Goal: Contribute content

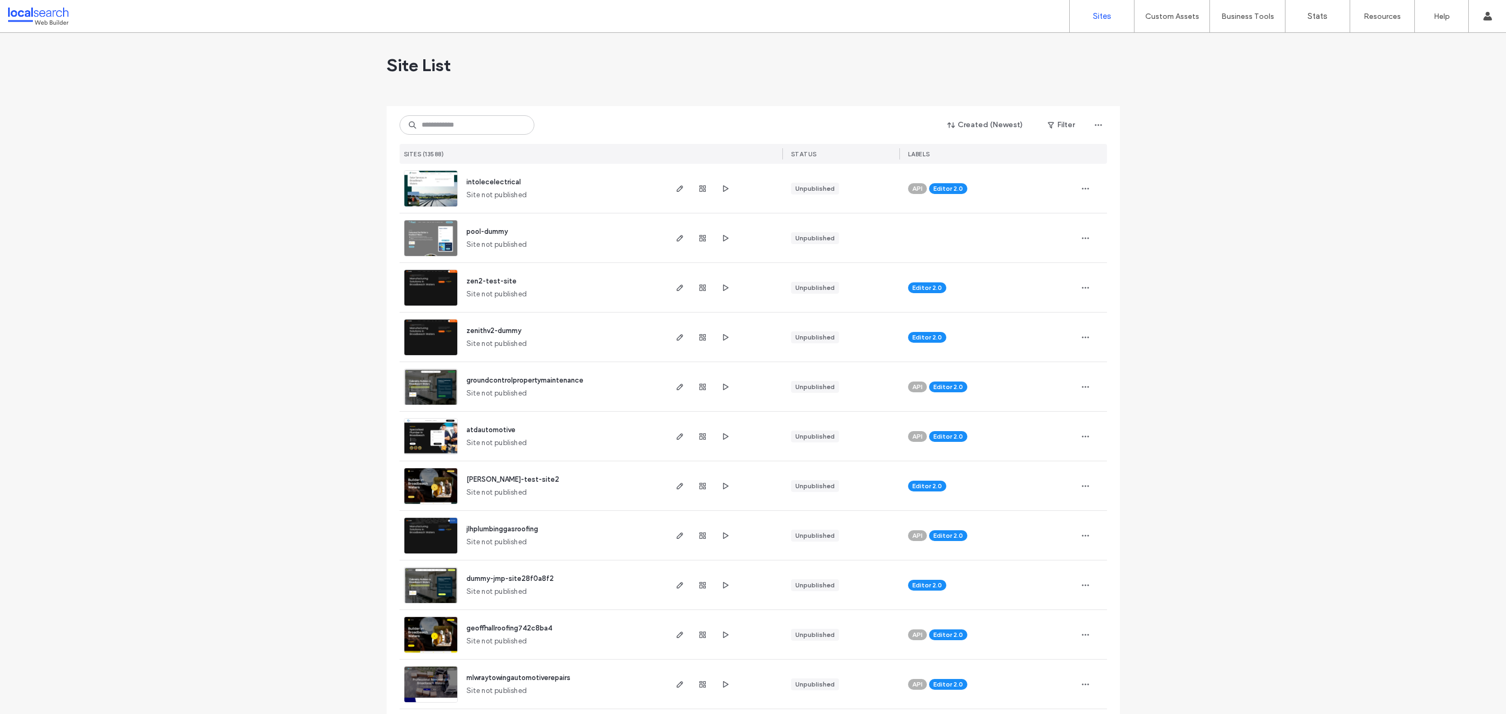
click at [503, 126] on input at bounding box center [467, 124] width 135 height 19
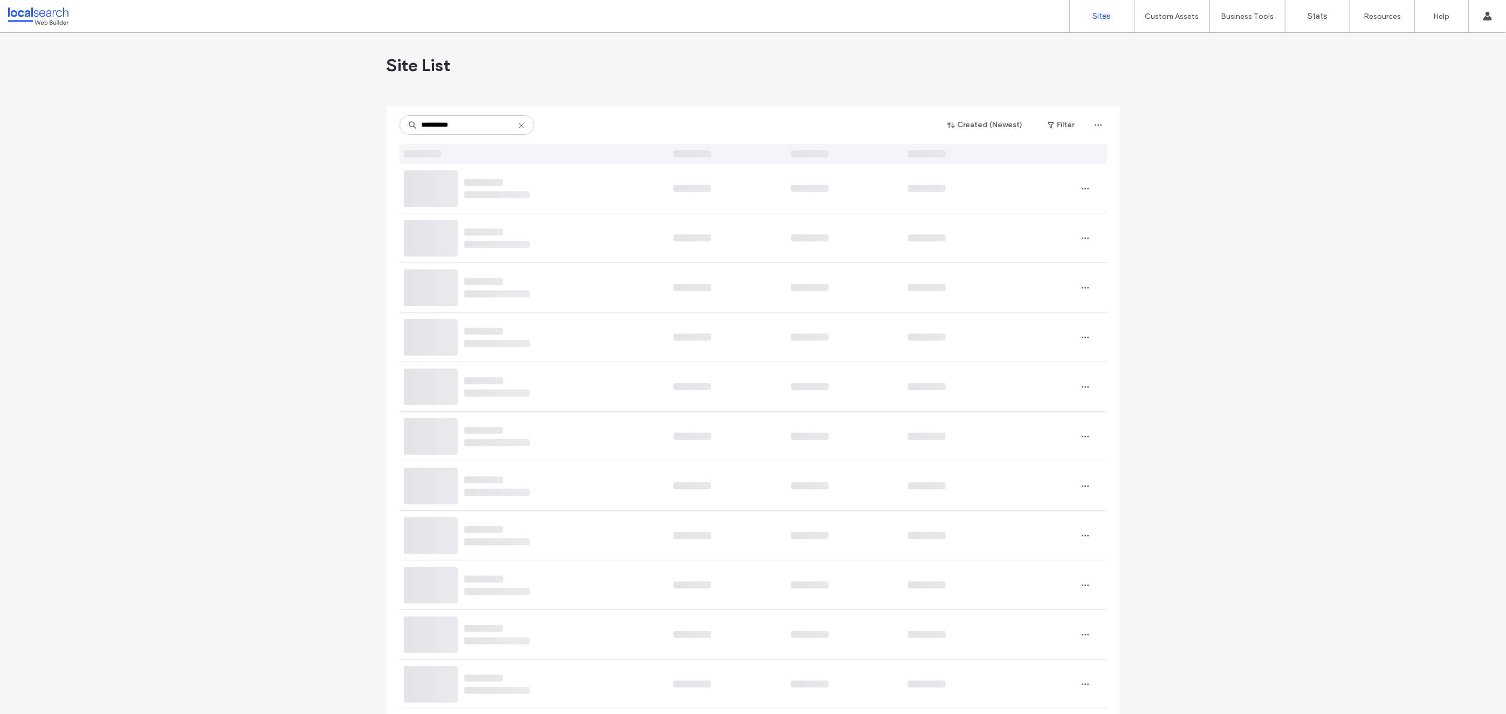
type input "**********"
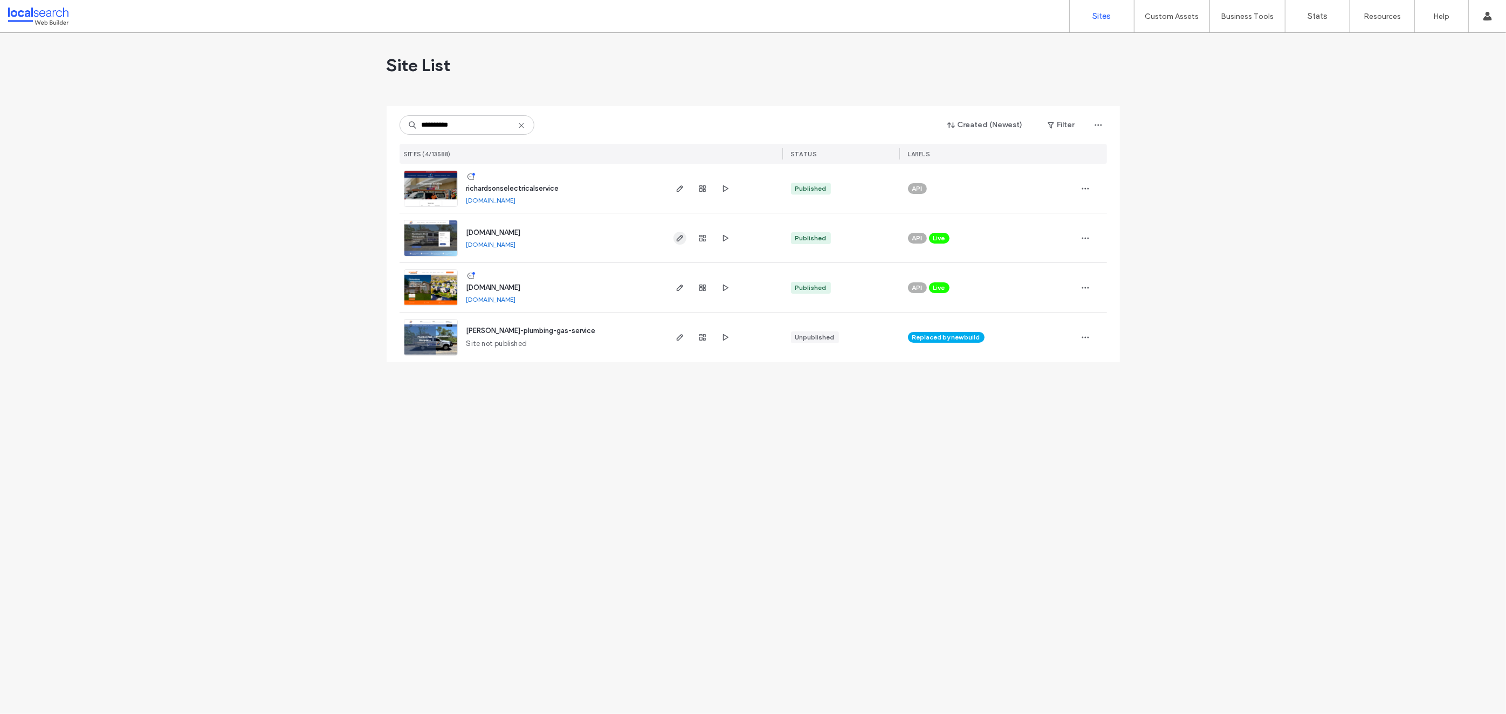
click at [680, 238] on use "button" at bounding box center [679, 238] width 6 height 6
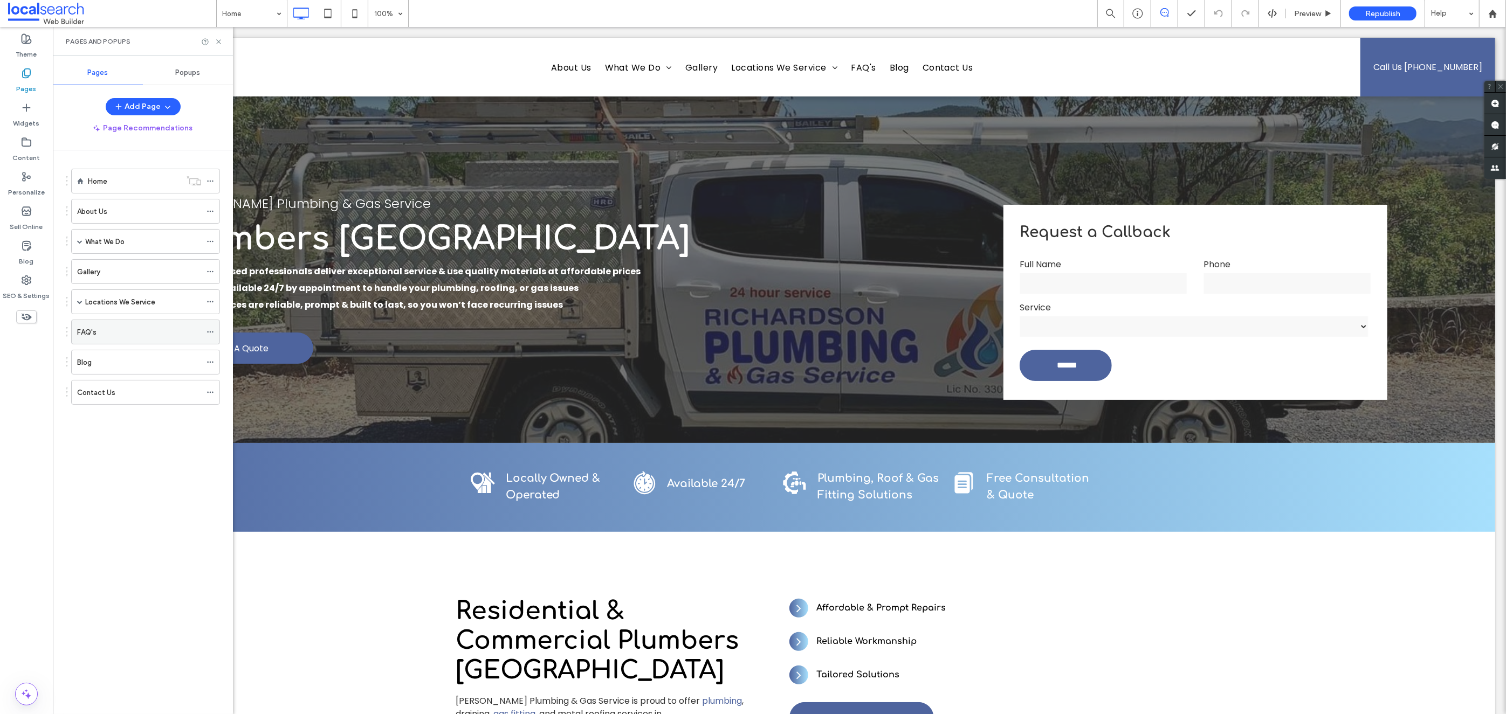
click at [117, 339] on div "FAQ's" at bounding box center [139, 332] width 124 height 24
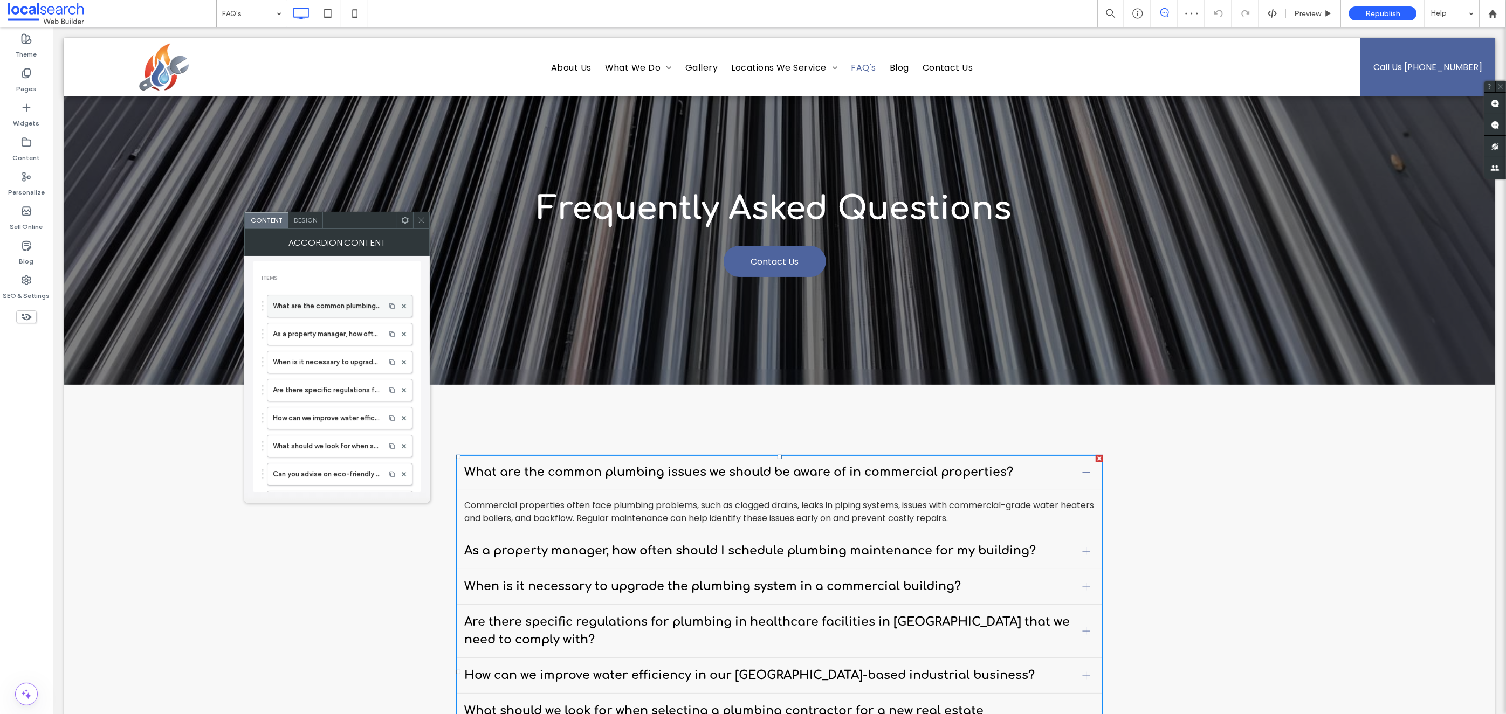
click at [342, 308] on label "What are the common plumbing issues we should be aware of in commercial propert…" at bounding box center [326, 306] width 107 height 22
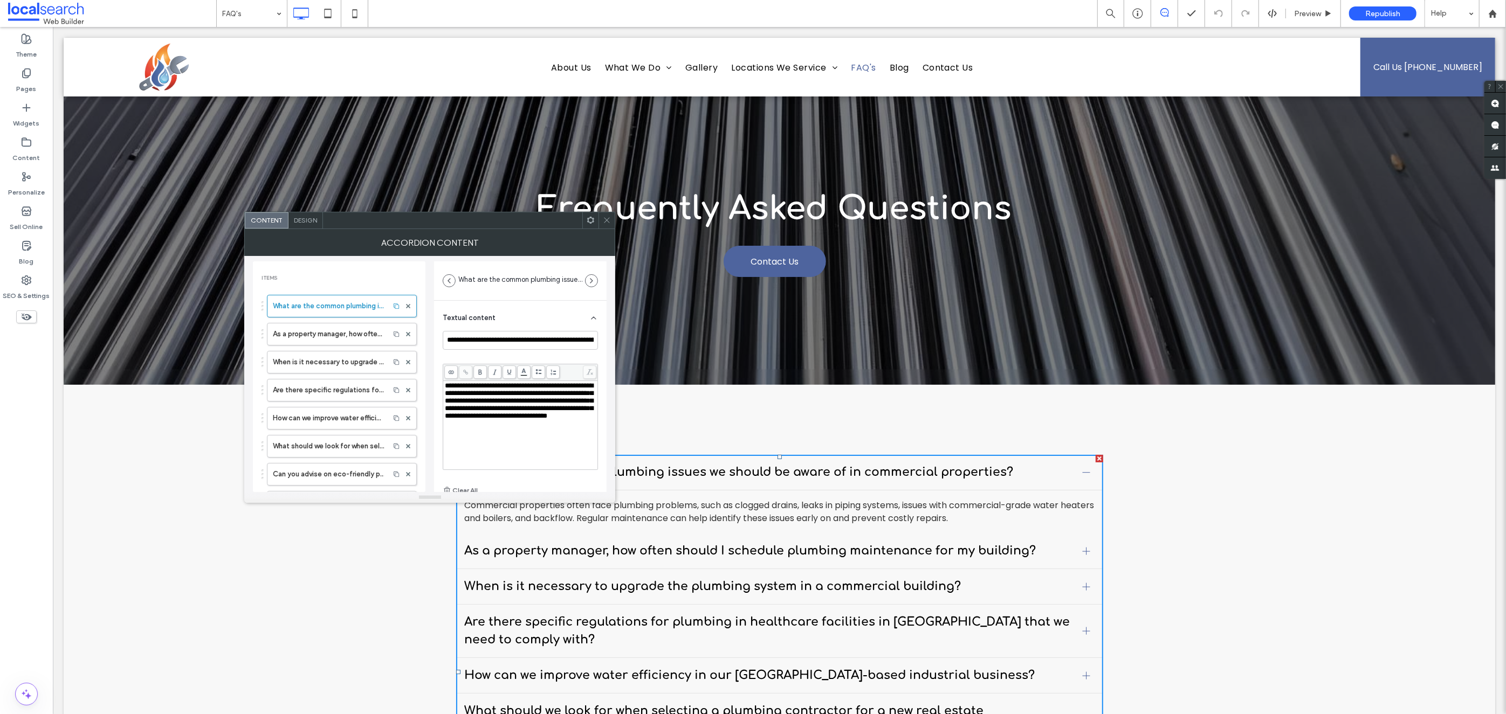
click at [579, 420] on div "**********" at bounding box center [521, 401] width 152 height 38
click at [406, 582] on div "What are the common plumbing issues we should be aware of in commercial propert…" at bounding box center [779, 699] width 1432 height 628
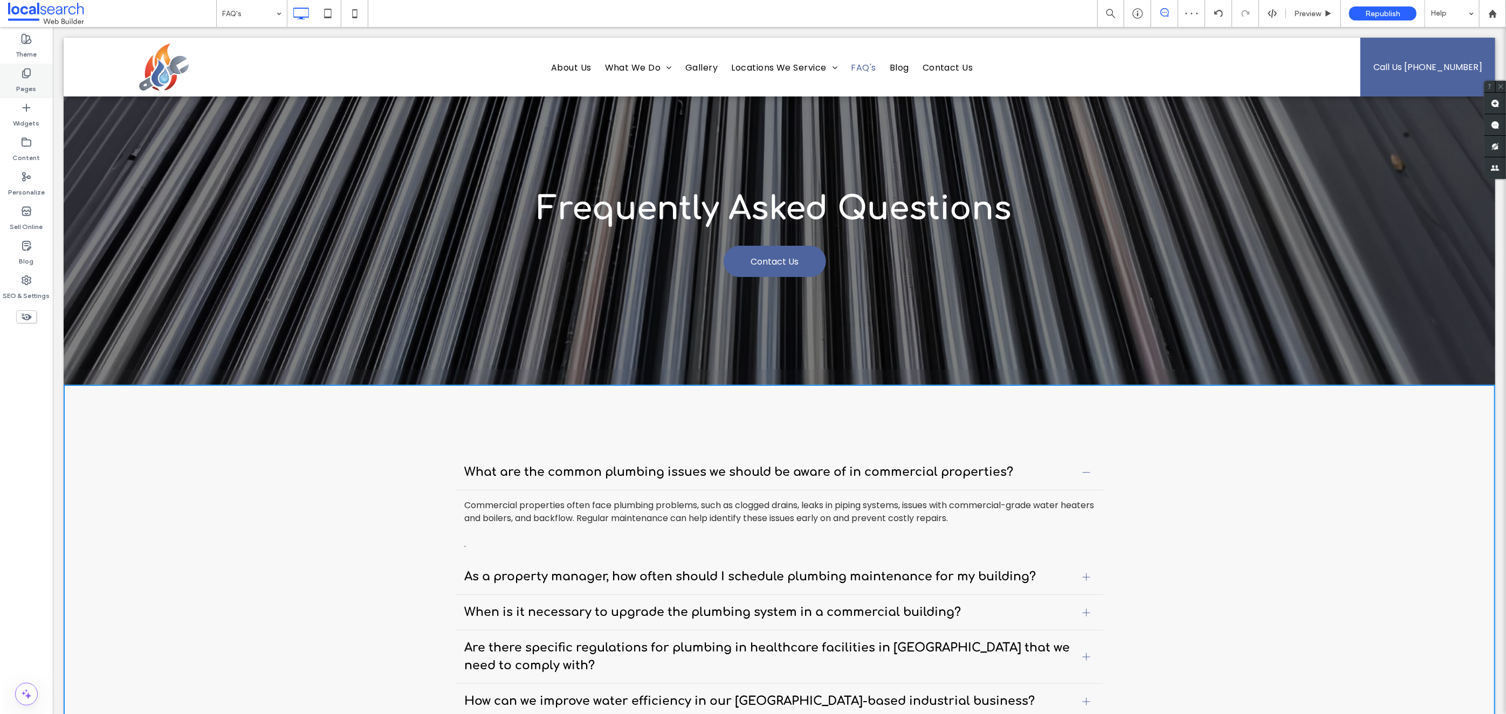
click at [29, 79] on label "Pages" at bounding box center [27, 86] width 20 height 15
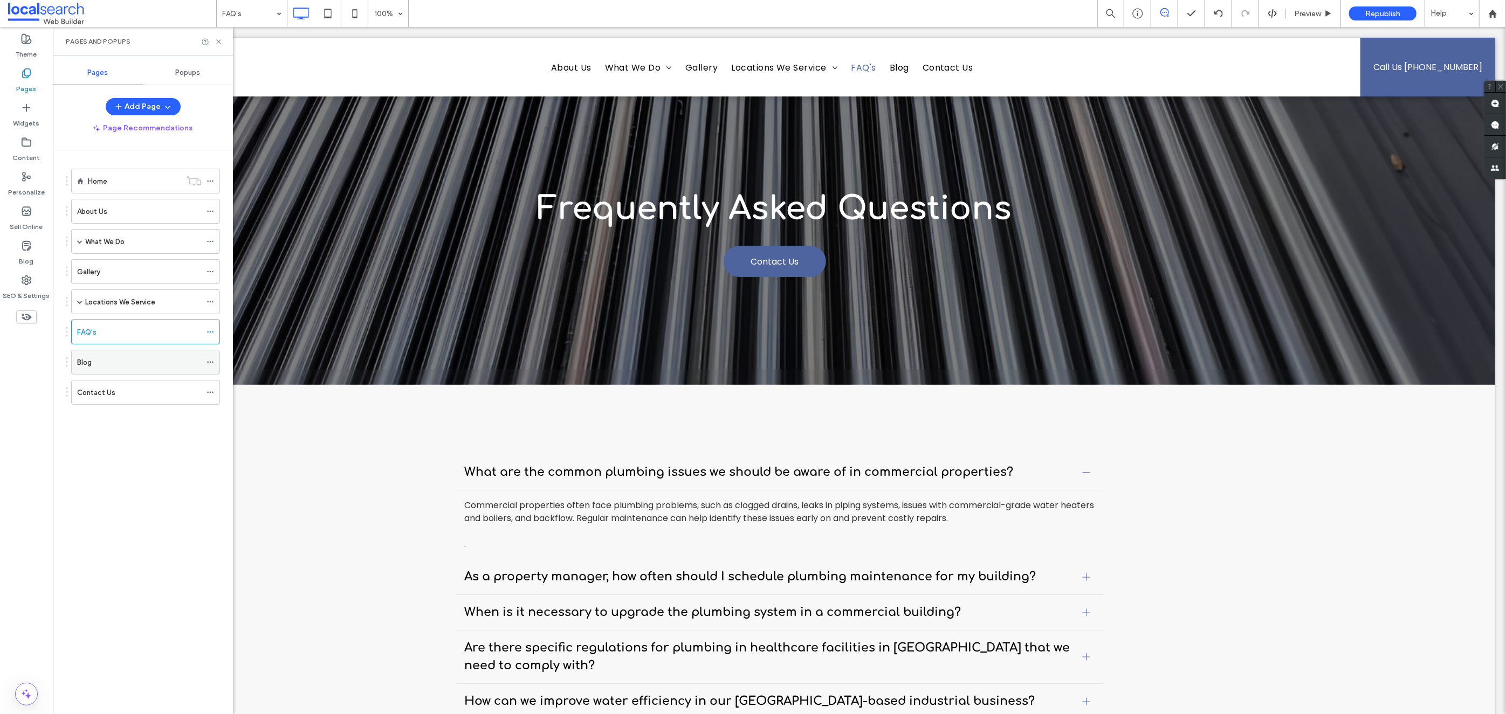
click at [108, 364] on div "Blog" at bounding box center [139, 362] width 124 height 11
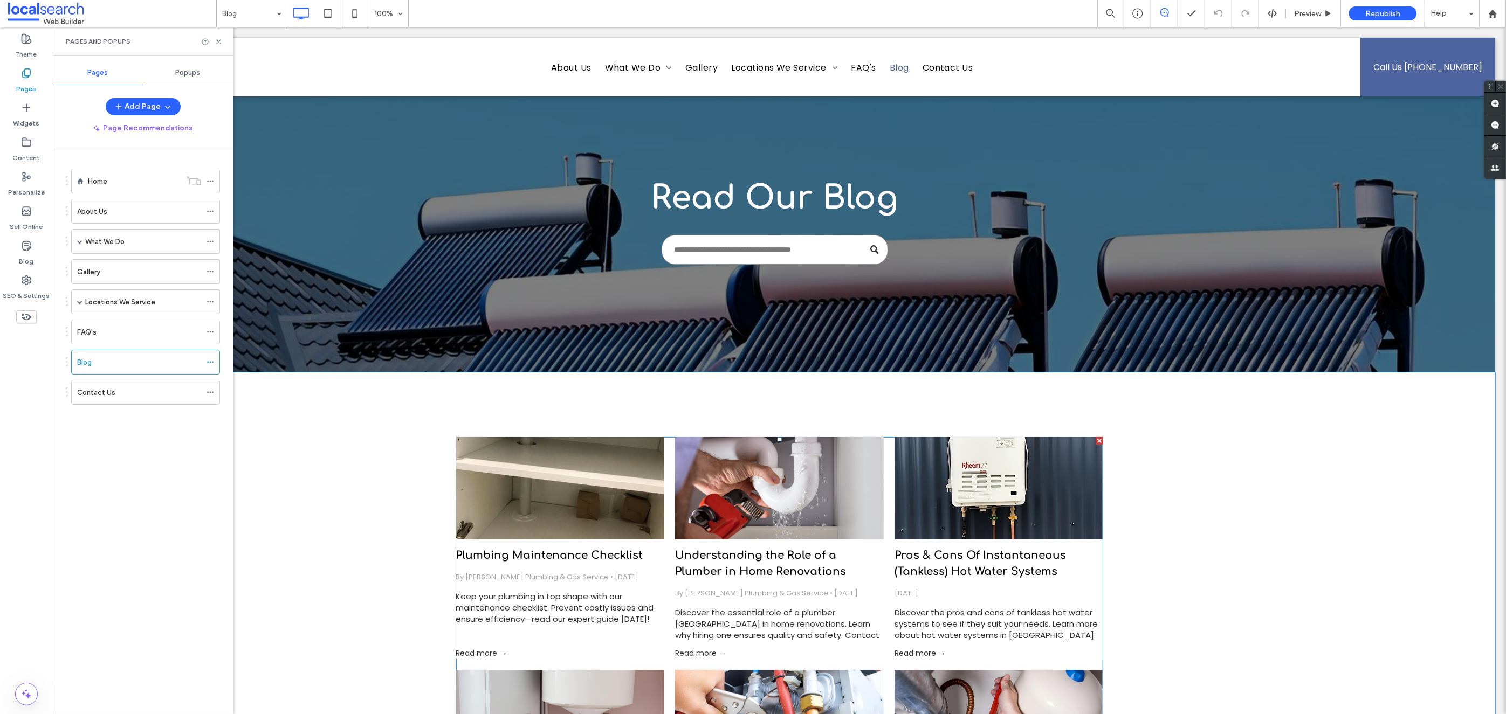
click at [512, 584] on div "Plumbing Maintenance Checklist By [PERSON_NAME] Plumbing & Gas Service • [DATE]…" at bounding box center [560, 594] width 209 height 108
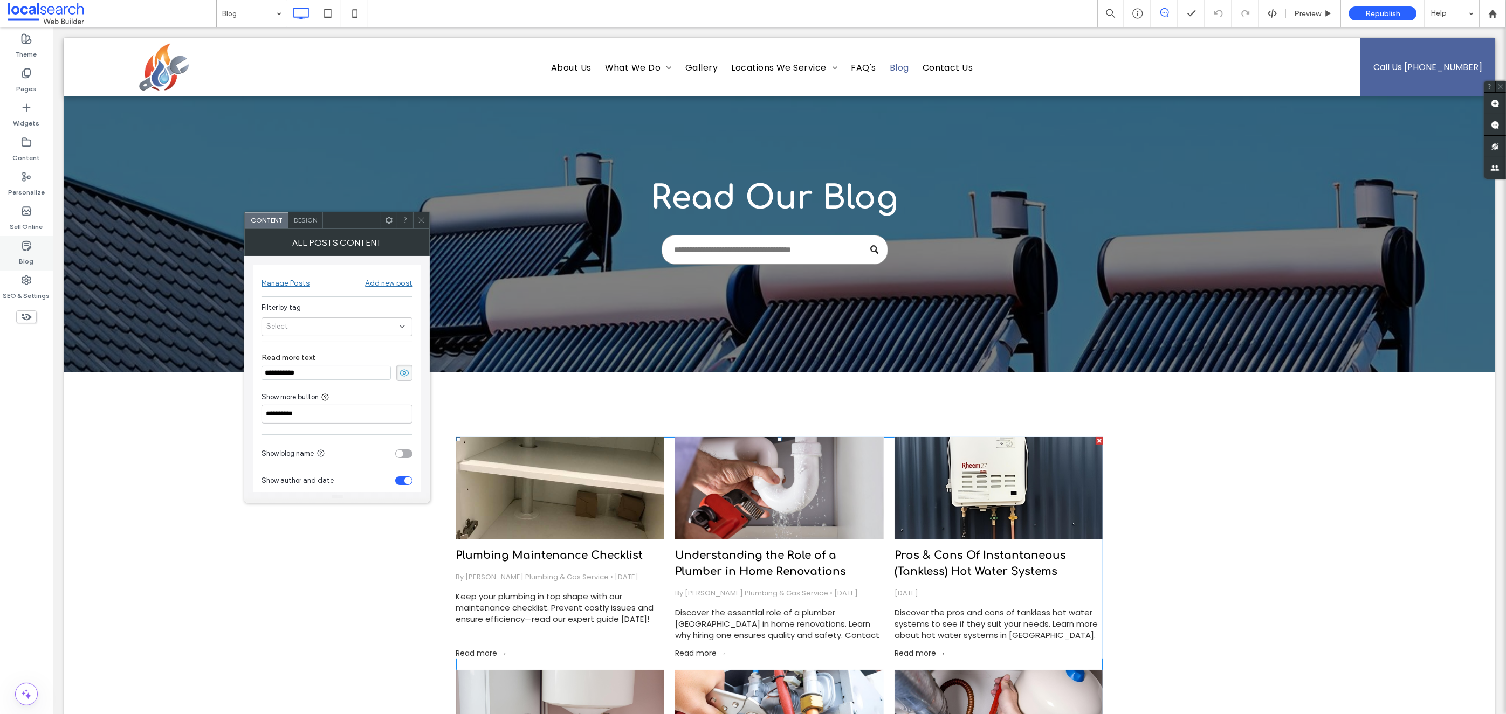
click at [33, 256] on div "Blog" at bounding box center [26, 253] width 53 height 35
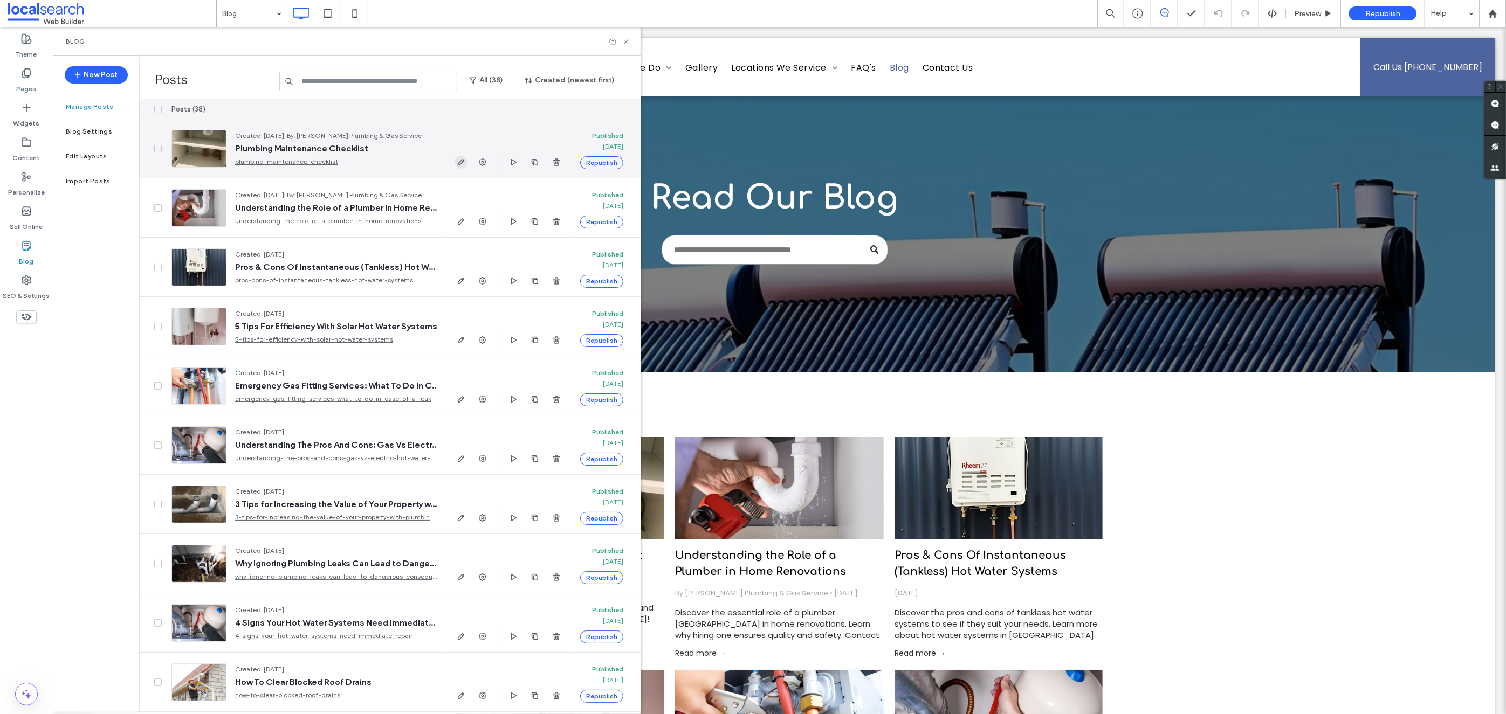
click at [461, 166] on icon "button" at bounding box center [461, 162] width 9 height 9
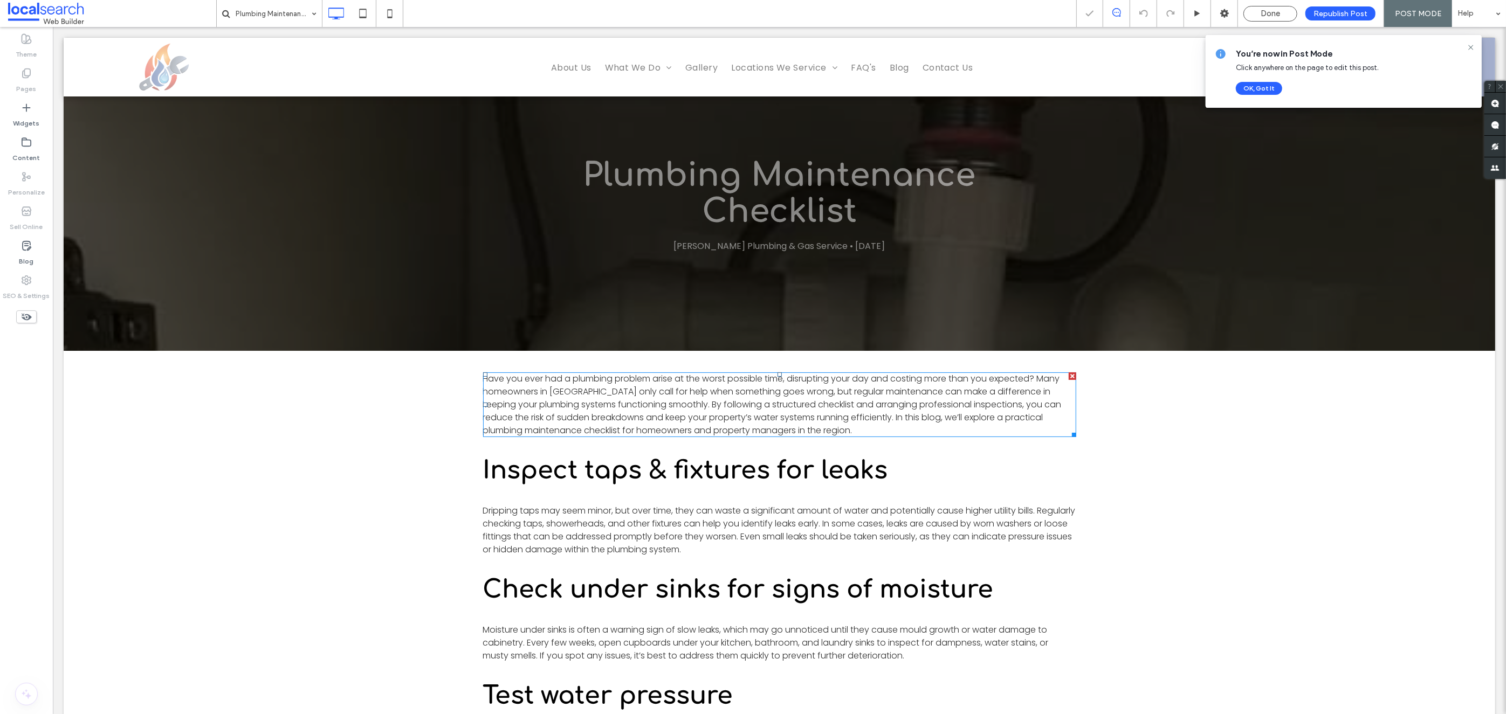
click at [677, 418] on span "Have you ever had a plumbing problem arise at the worst possible time, disrupti…" at bounding box center [772, 405] width 579 height 64
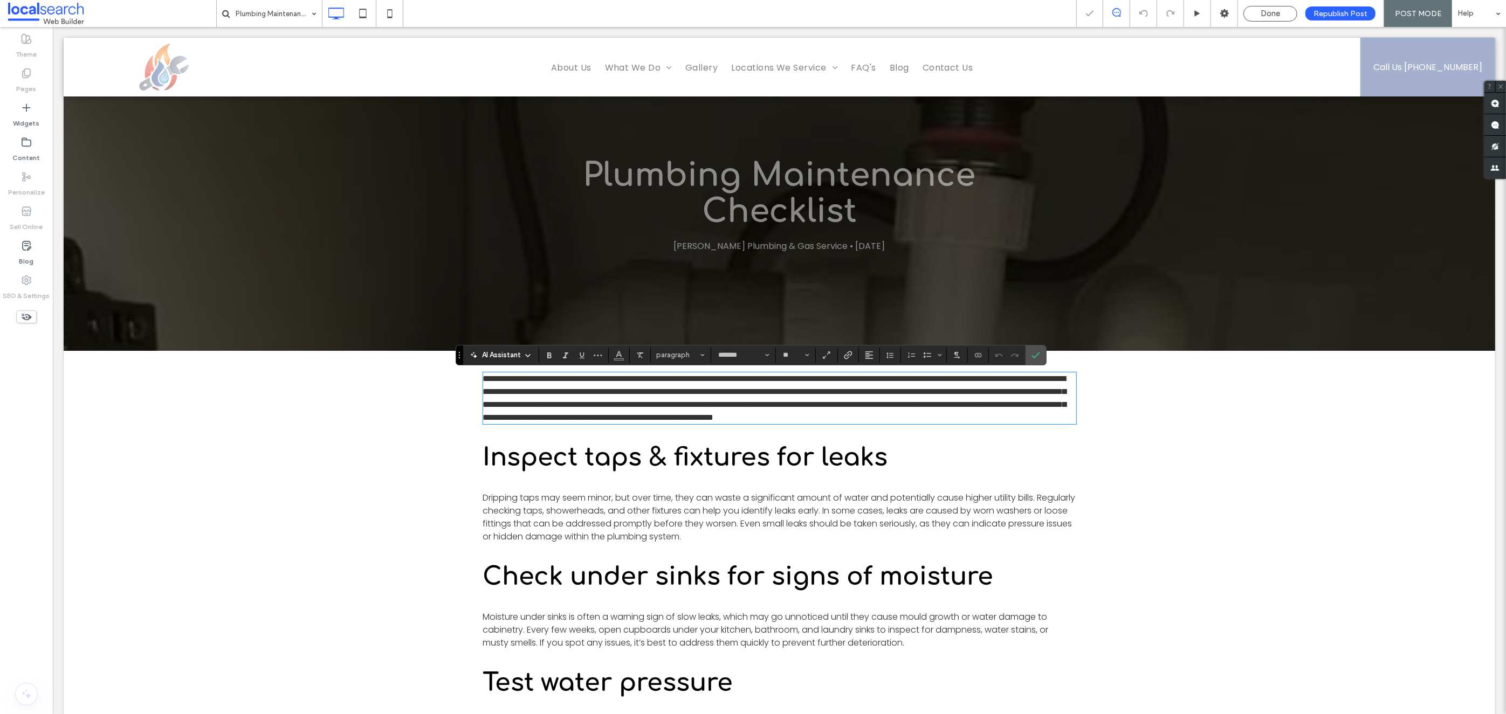
click at [821, 424] on p "**********" at bounding box center [779, 399] width 593 height 52
click at [1324, 15] on span "Republish Post" at bounding box center [1340, 13] width 54 height 9
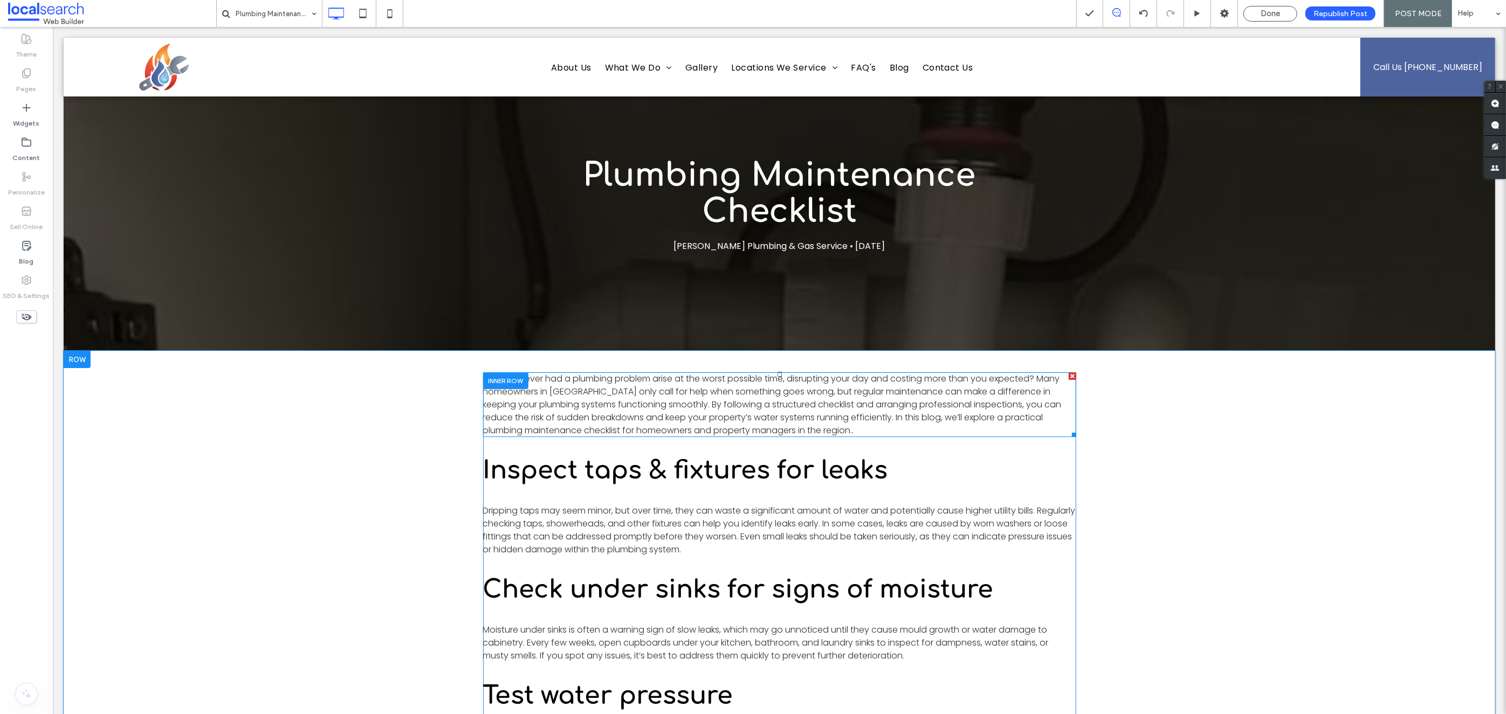
click at [831, 432] on p "Have you ever had a plumbing problem arise at the worst possible time, disrupti…" at bounding box center [779, 405] width 593 height 65
type input "*******"
type input "**"
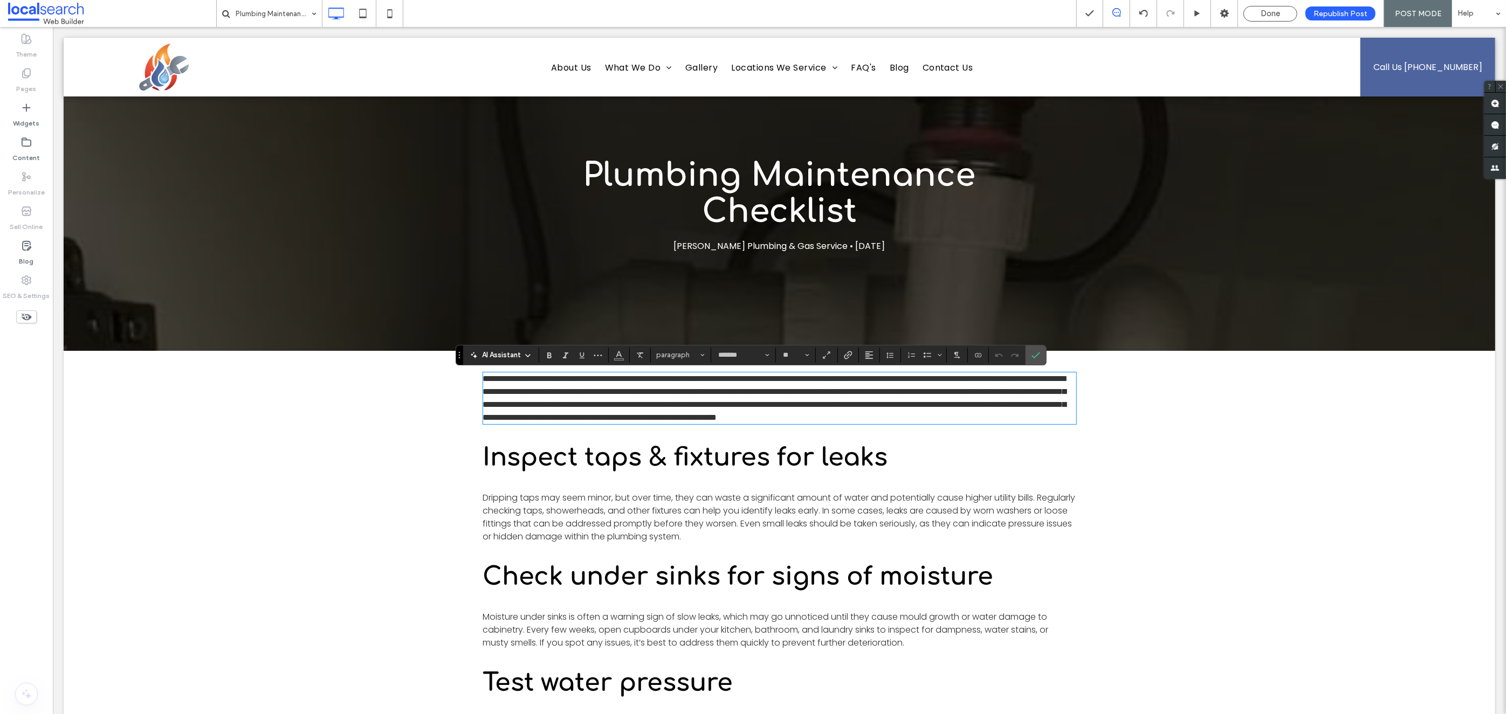
click at [826, 424] on p "**********" at bounding box center [779, 399] width 593 height 52
click at [1333, 14] on span "Republish Post" at bounding box center [1340, 13] width 54 height 9
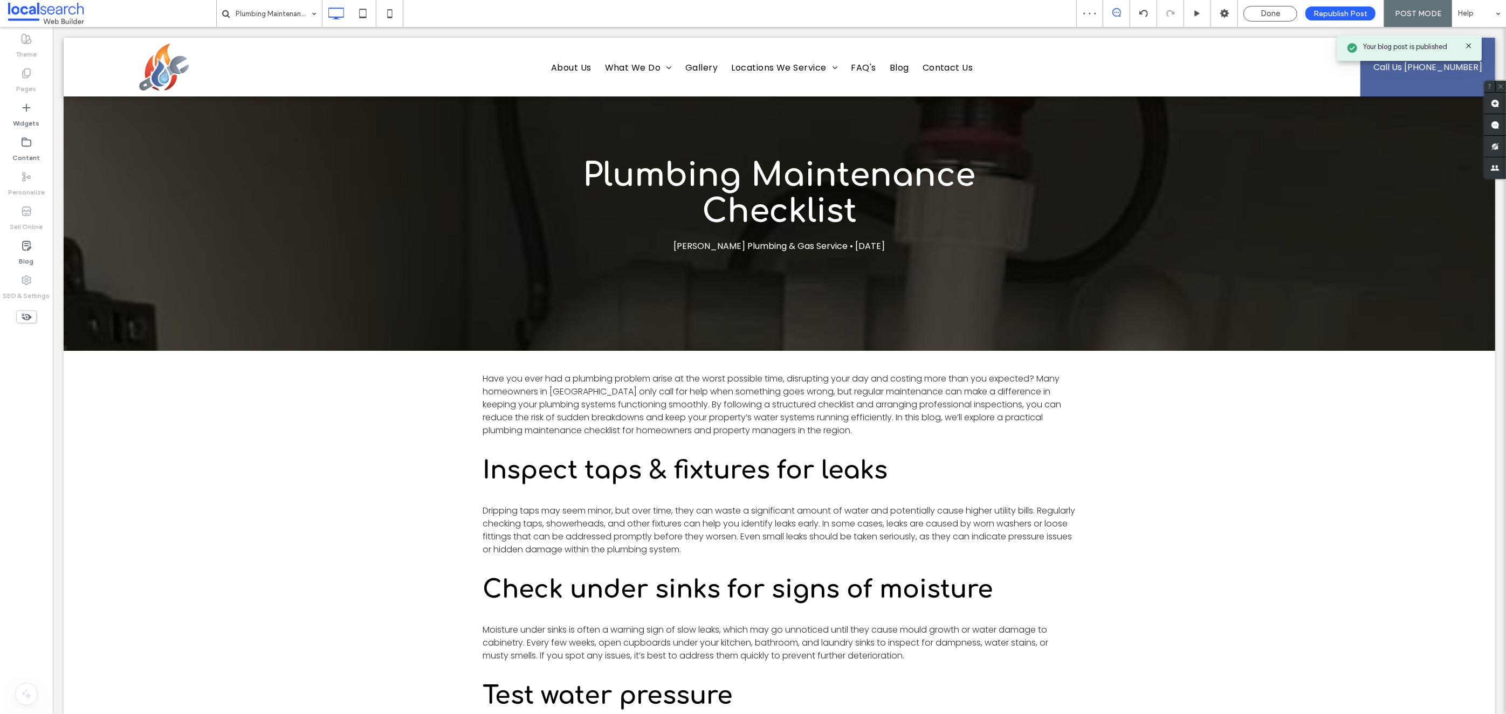
click at [33, 84] on label "Pages" at bounding box center [27, 86] width 20 height 15
click at [1268, 7] on div "Done" at bounding box center [1270, 14] width 54 height 16
click at [1269, 15] on span "Done" at bounding box center [1270, 14] width 19 height 10
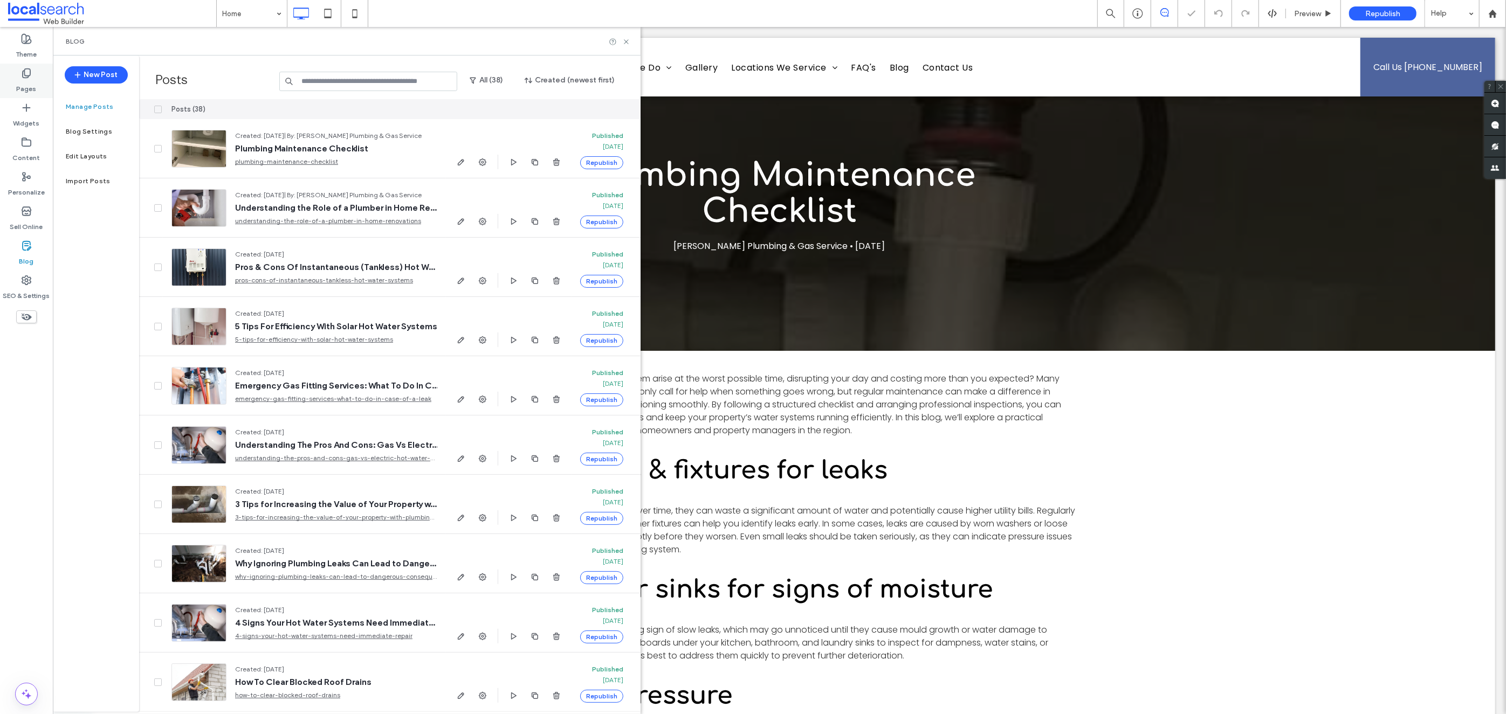
click at [23, 74] on icon at bounding box center [26, 73] width 11 height 11
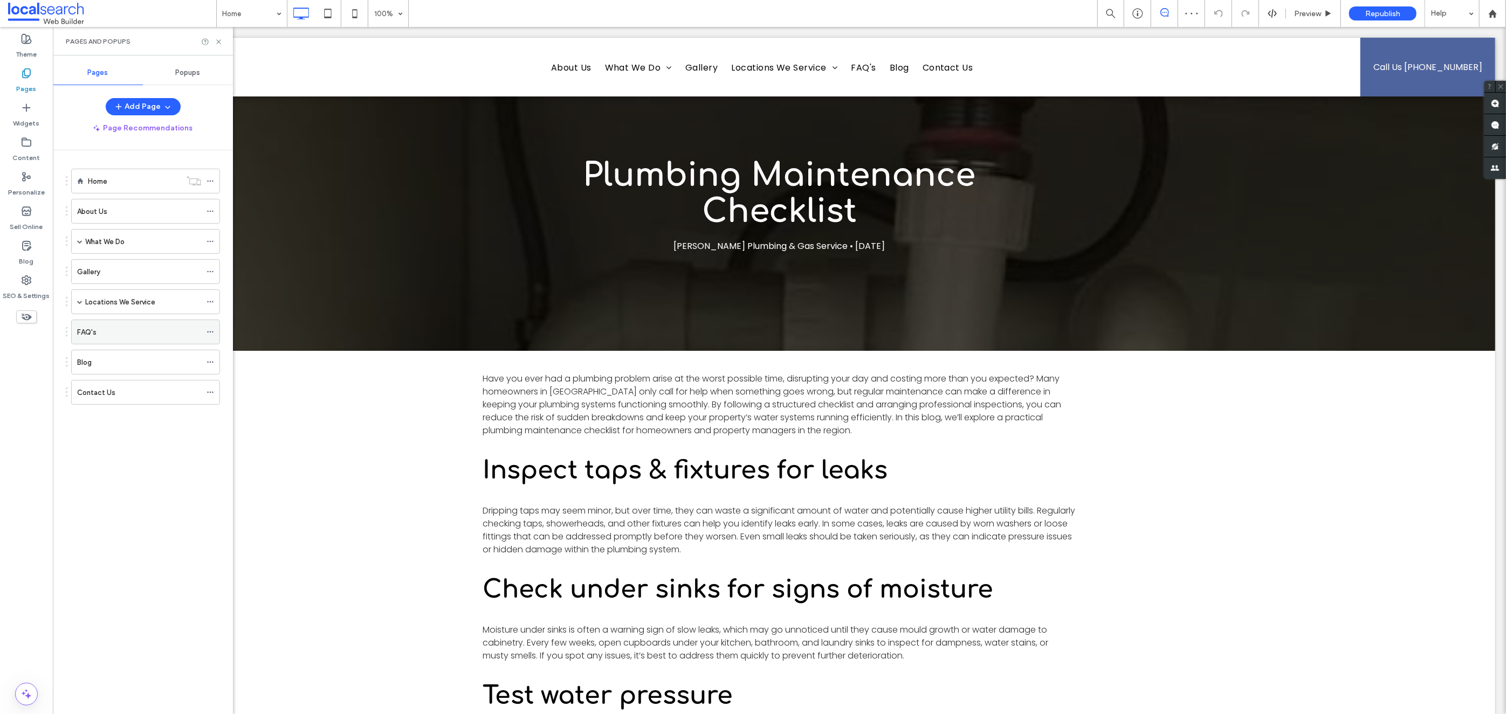
click at [111, 335] on div "FAQ's" at bounding box center [139, 332] width 124 height 11
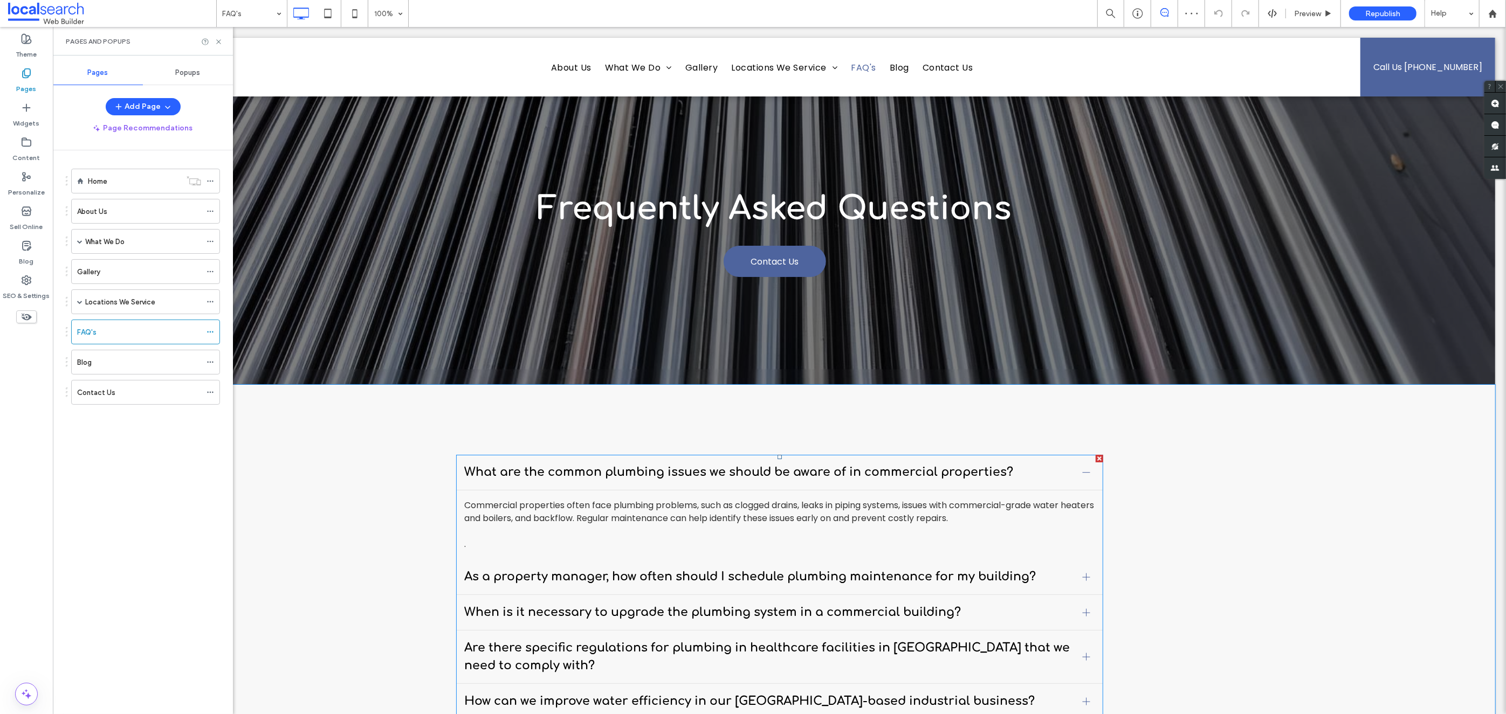
click at [857, 570] on span "As a property manager, how often should I schedule plumbing maintenance for my …" at bounding box center [768, 577] width 609 height 18
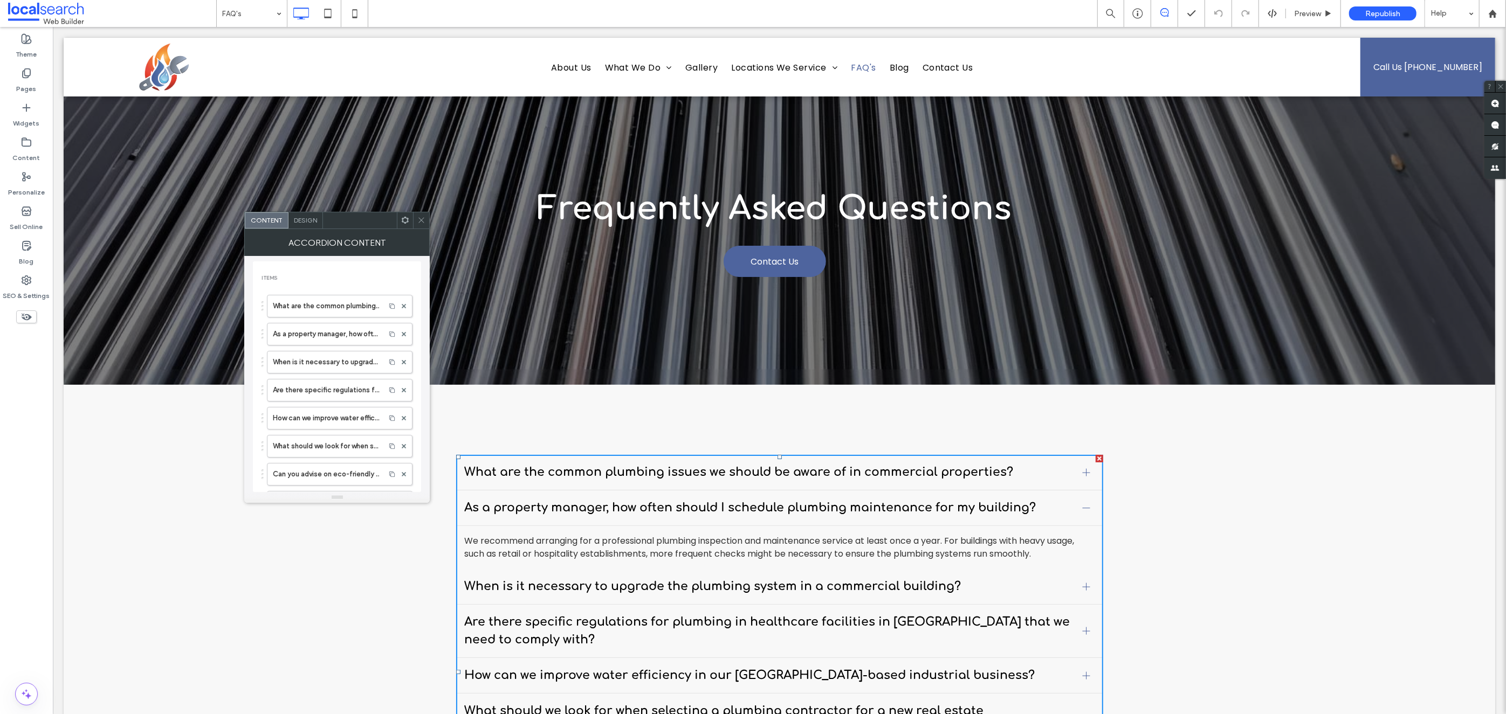
click at [889, 480] on span "What are the common plumbing issues we should be aware of in commercial propert…" at bounding box center [768, 473] width 609 height 18
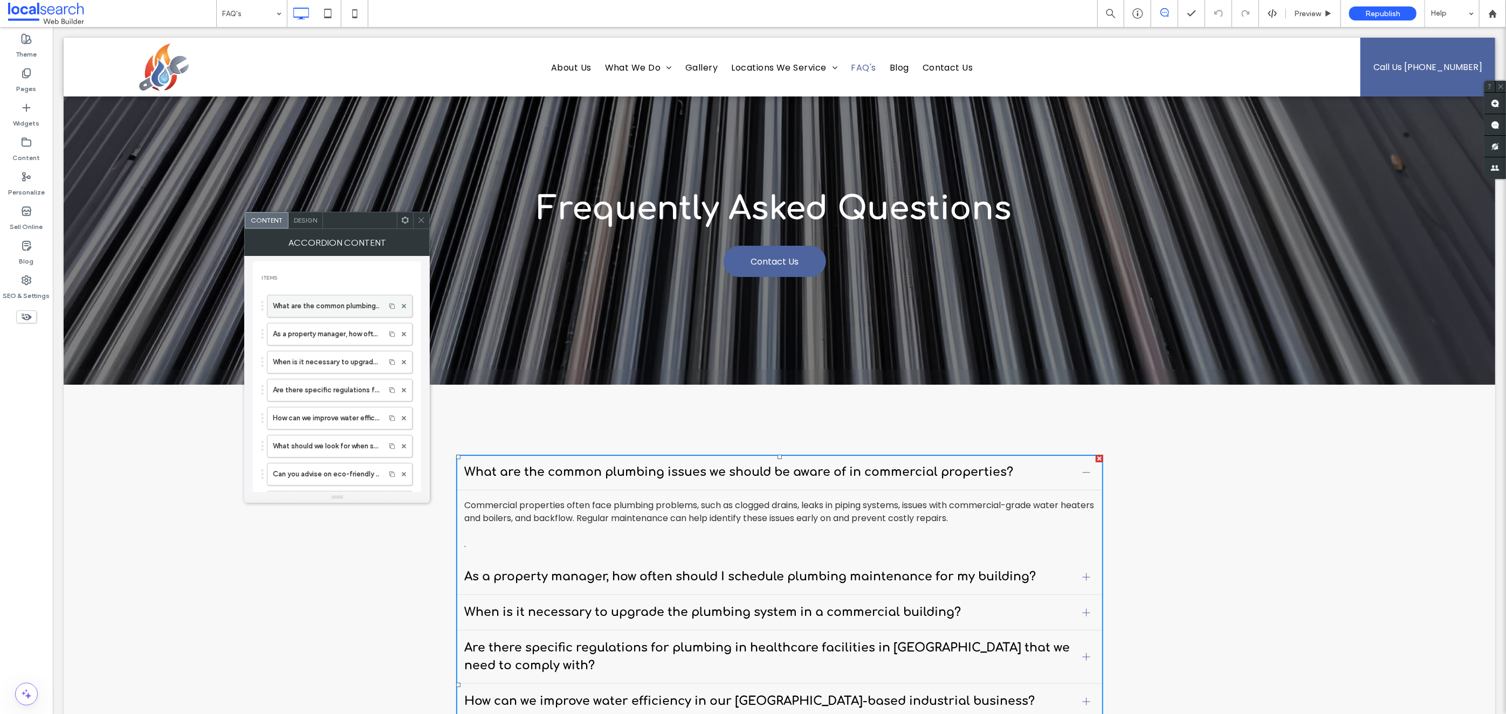
click at [353, 300] on label "What are the common plumbing issues we should be aware of in commercial propert…" at bounding box center [326, 306] width 107 height 22
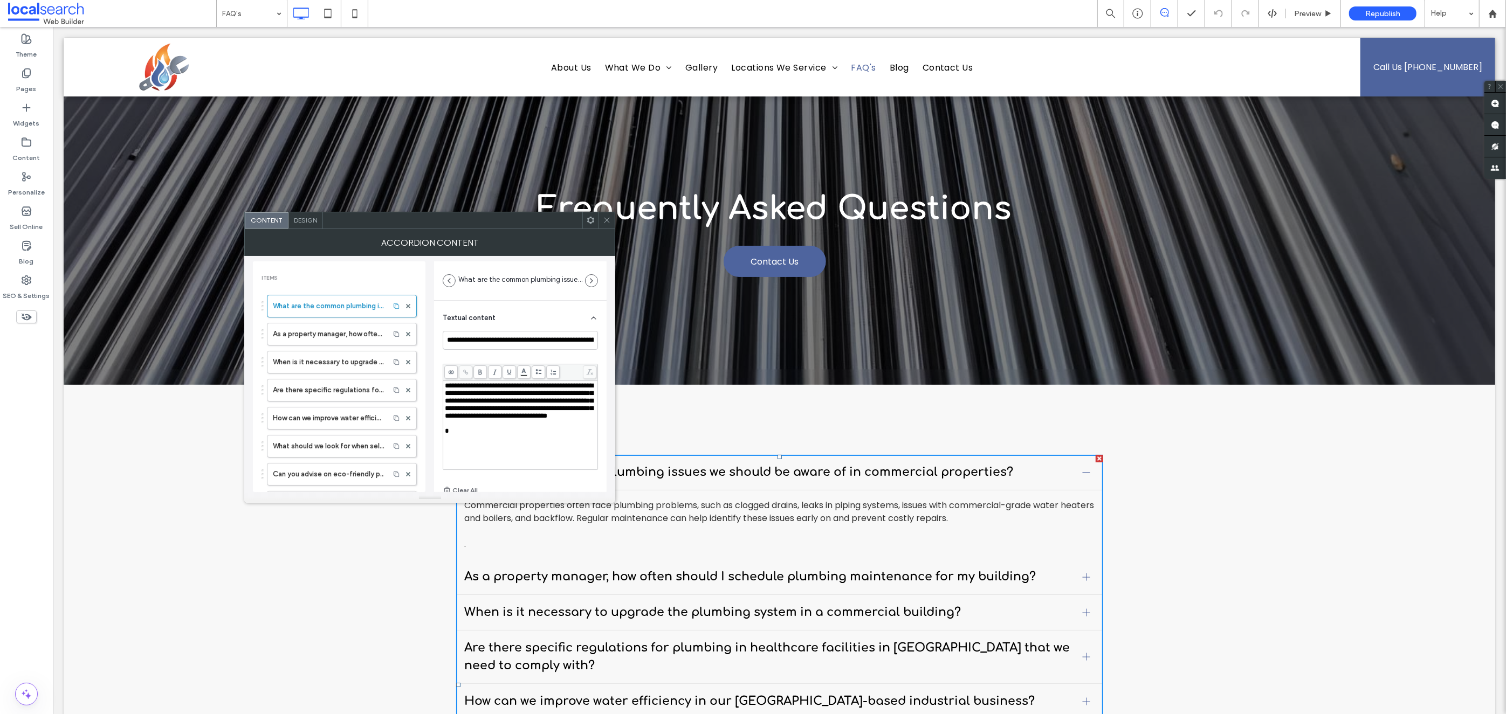
click at [453, 435] on div "*" at bounding box center [521, 432] width 152 height 8
click at [1388, 11] on span "Republish" at bounding box center [1382, 13] width 35 height 9
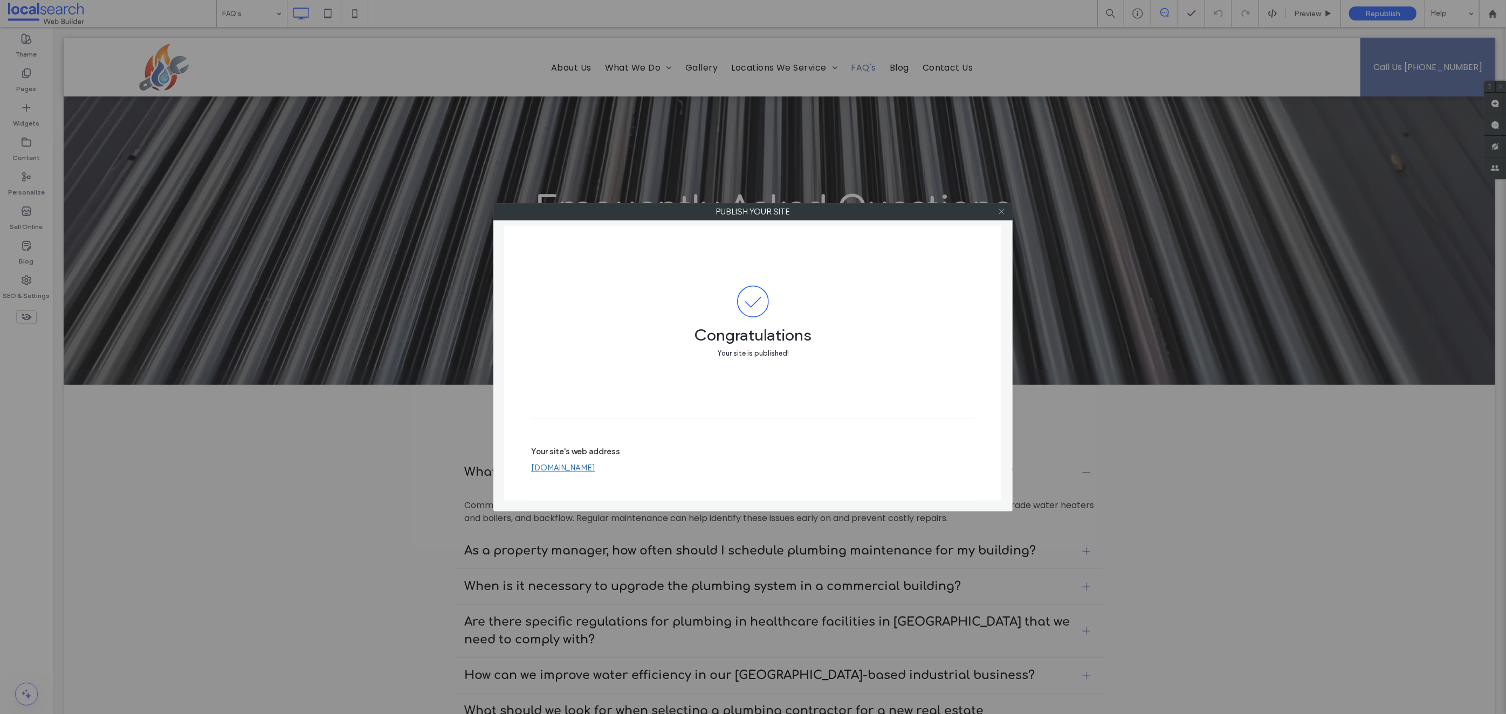
click at [1003, 217] on span at bounding box center [1002, 212] width 8 height 16
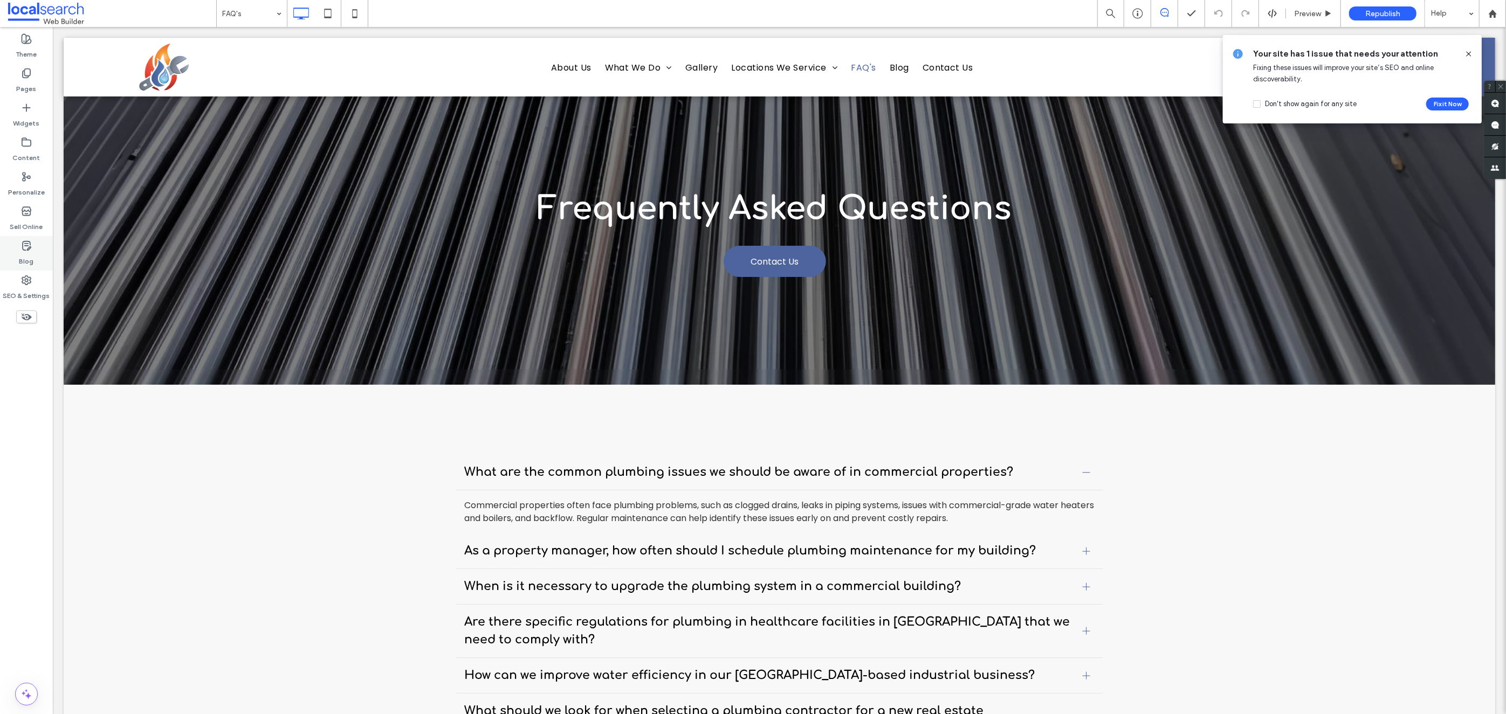
click at [25, 244] on icon at bounding box center [26, 245] width 11 height 11
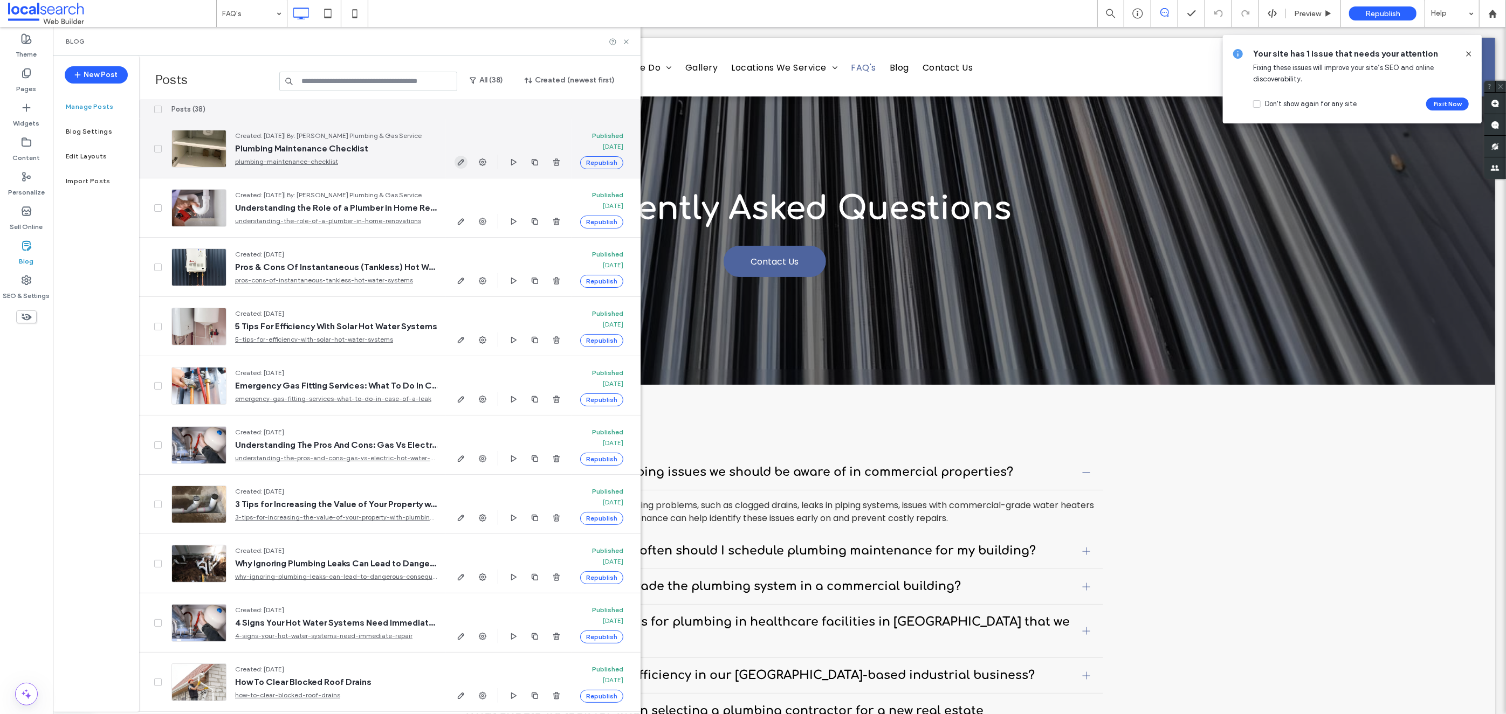
click at [465, 159] on icon "button" at bounding box center [461, 162] width 9 height 9
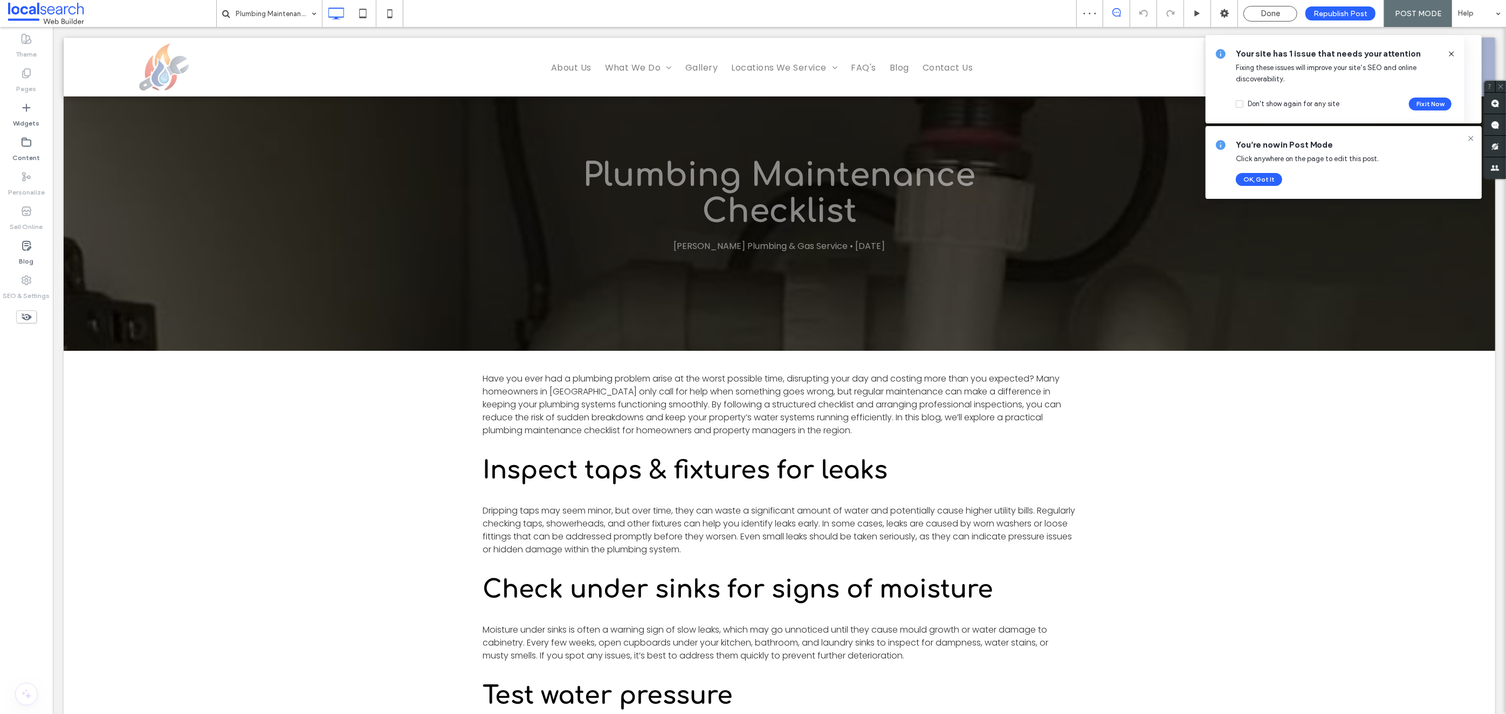
click at [1450, 56] on icon at bounding box center [1451, 54] width 9 height 9
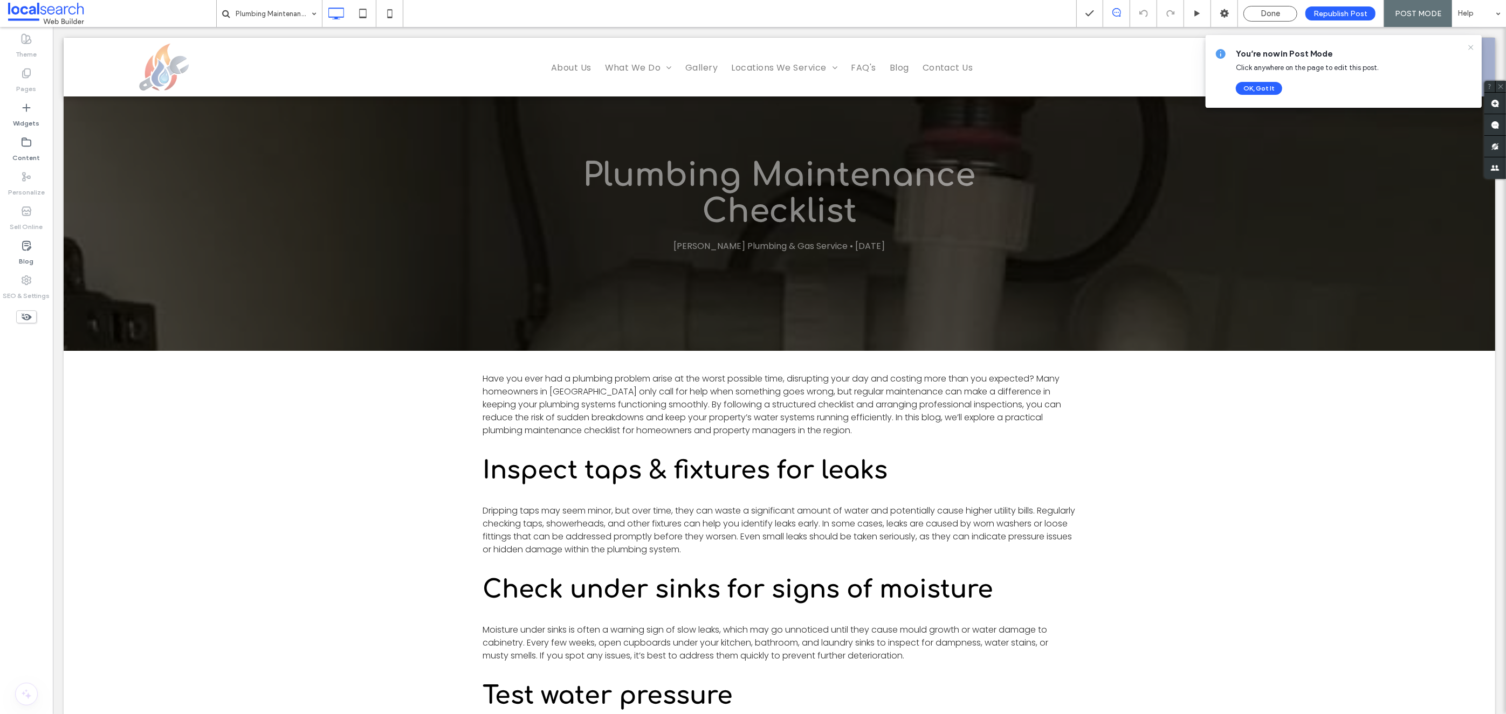
click at [1467, 50] on icon at bounding box center [1471, 47] width 9 height 9
